Goal: Check status: Check status

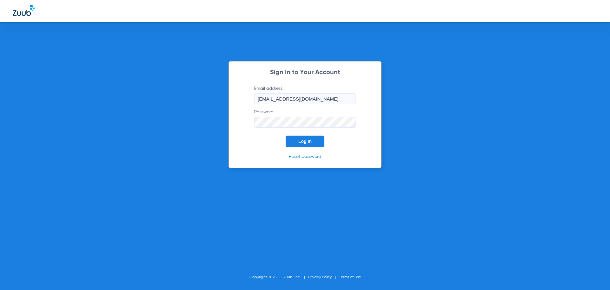
click at [304, 141] on span "Log In" at bounding box center [304, 141] width 13 height 5
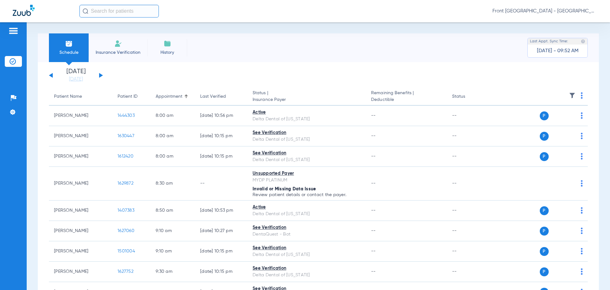
click at [100, 75] on button at bounding box center [101, 75] width 4 height 5
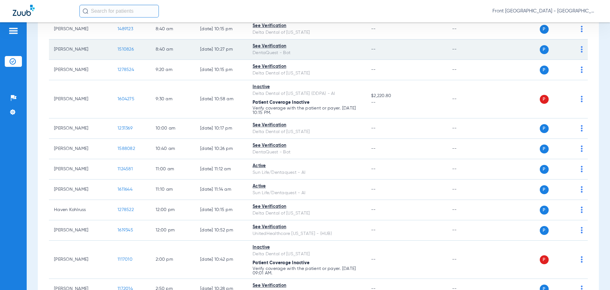
scroll to position [95, 0]
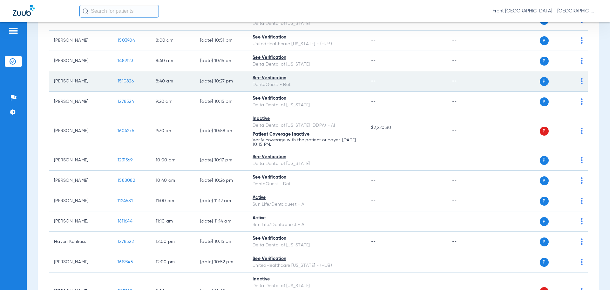
click at [128, 82] on span "1510826" at bounding box center [126, 81] width 16 height 4
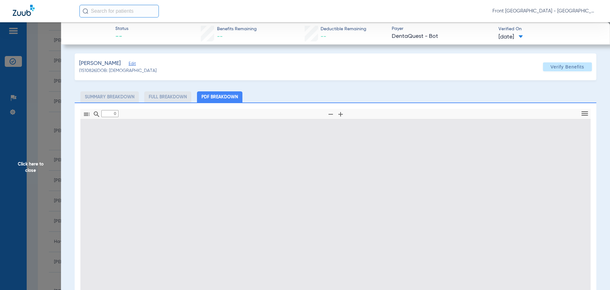
click at [30, 163] on span "Click here to close" at bounding box center [30, 167] width 61 height 290
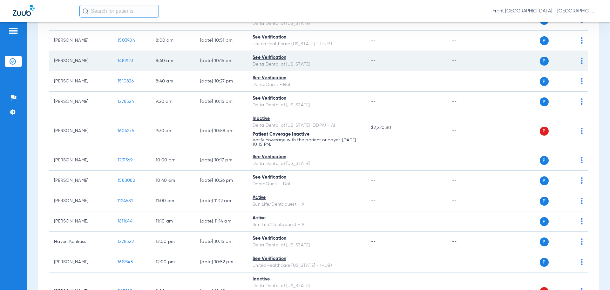
click at [124, 62] on span "1489123" at bounding box center [126, 60] width 16 height 4
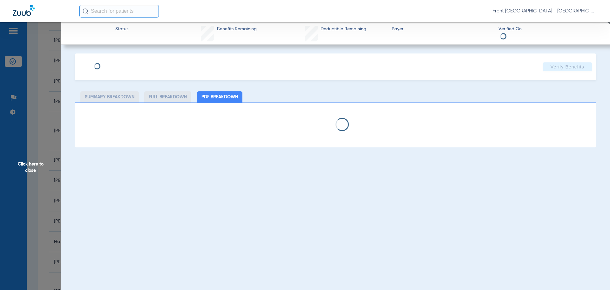
select select "page-width"
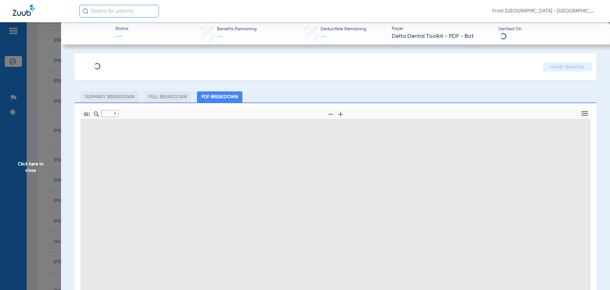
type input "1"
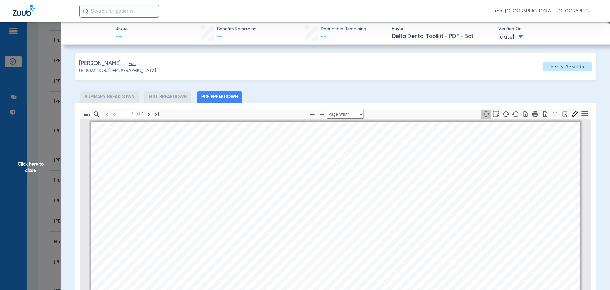
scroll to position [0, 0]
click at [26, 169] on span "Click here to close" at bounding box center [30, 167] width 61 height 290
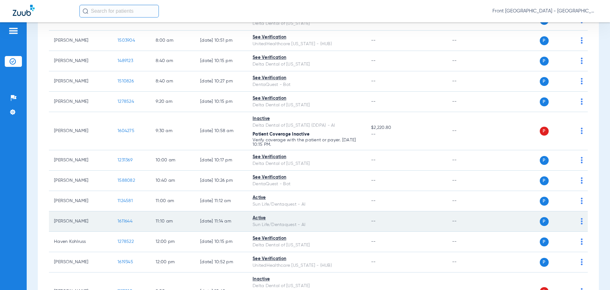
scroll to position [159, 0]
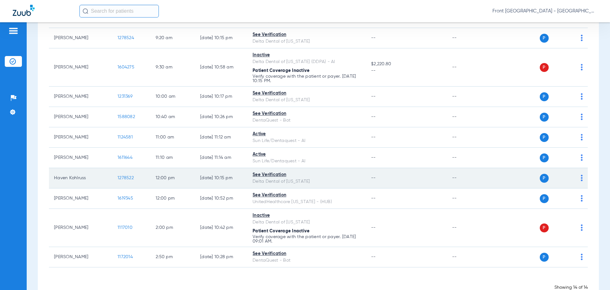
click at [126, 176] on span "1278522" at bounding box center [126, 177] width 16 height 4
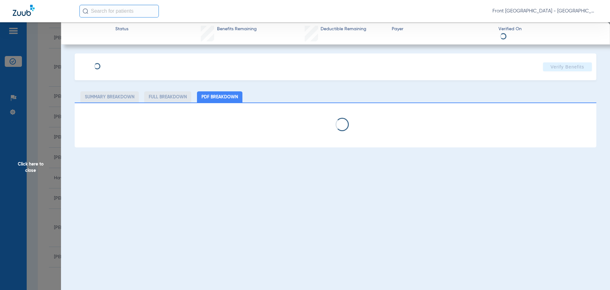
select select "page-width"
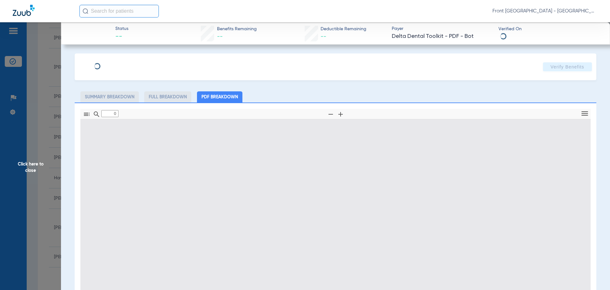
type input "1"
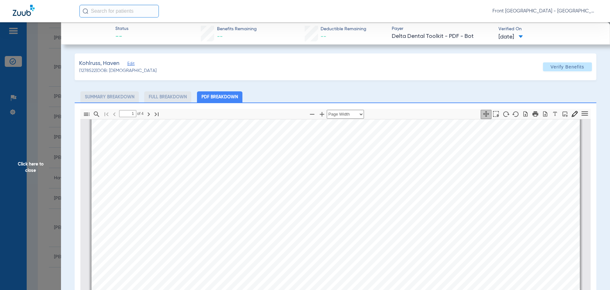
scroll to position [130, 0]
click at [30, 164] on span "Click here to close" at bounding box center [30, 167] width 61 height 290
